Goal: Find specific page/section: Find specific page/section

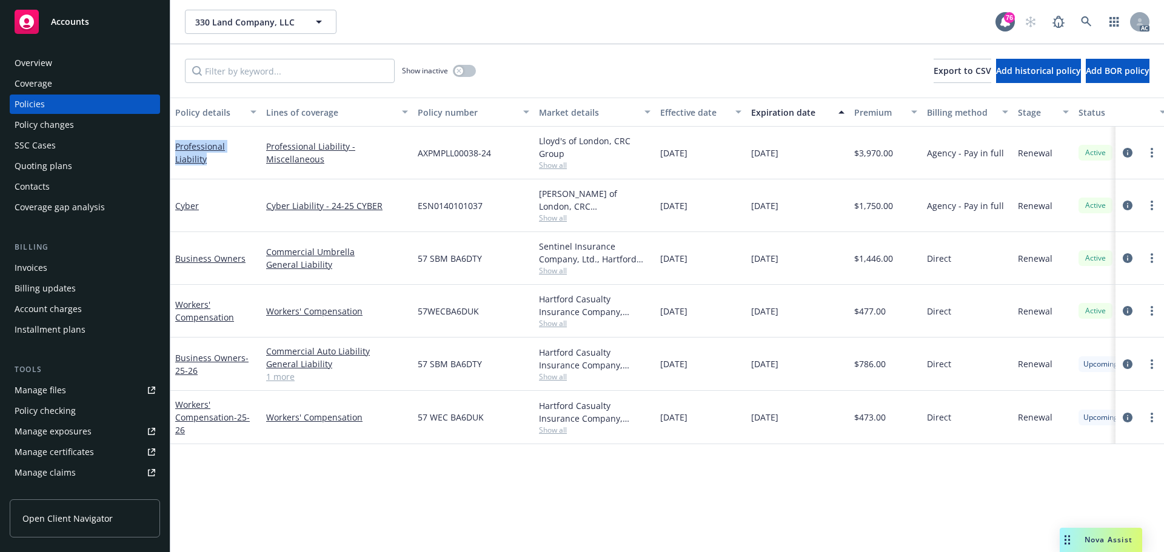
drag, startPoint x: 173, startPoint y: 161, endPoint x: 256, endPoint y: 164, distance: 83.1
click at [256, 164] on div "Professional Liability" at bounding box center [215, 153] width 91 height 53
copy link "Professional Liability"
